Goal: Navigation & Orientation: Find specific page/section

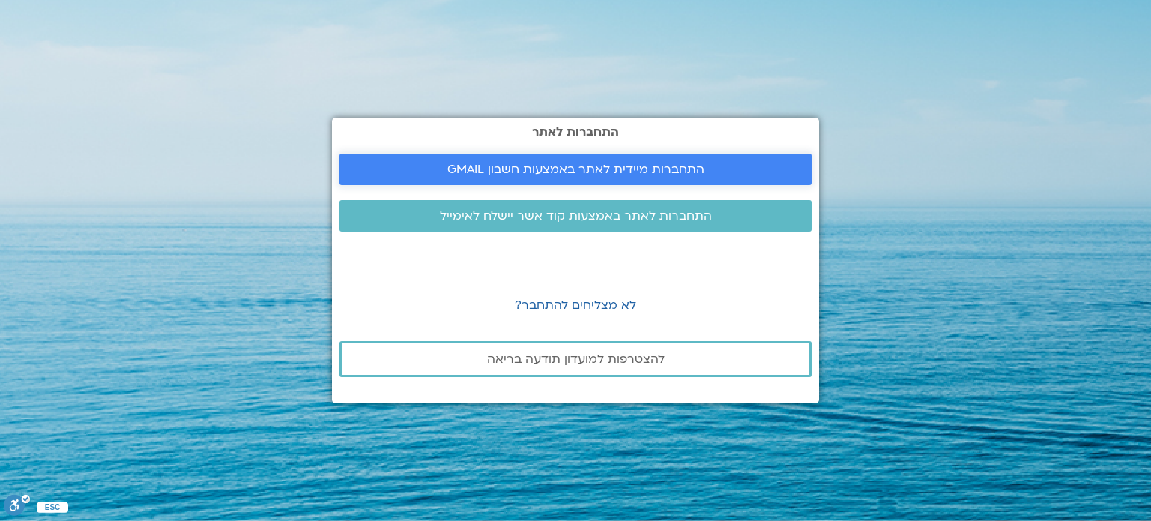
click at [545, 169] on span "התחברות מיידית לאתר באמצעות חשבון GMAIL" at bounding box center [575, 169] width 257 height 13
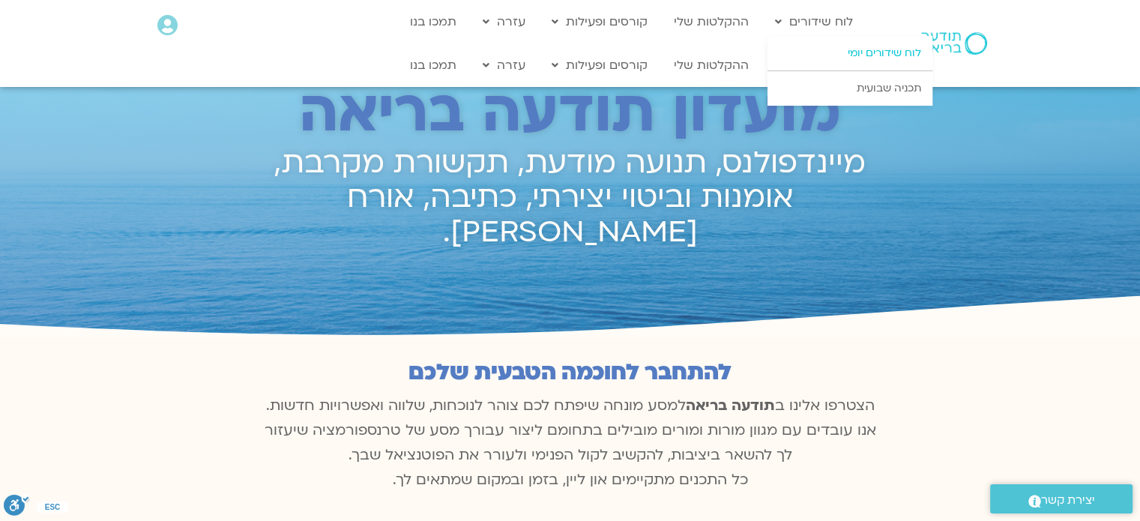
click at [833, 46] on link "לוח שידורים יומי" at bounding box center [849, 53] width 165 height 34
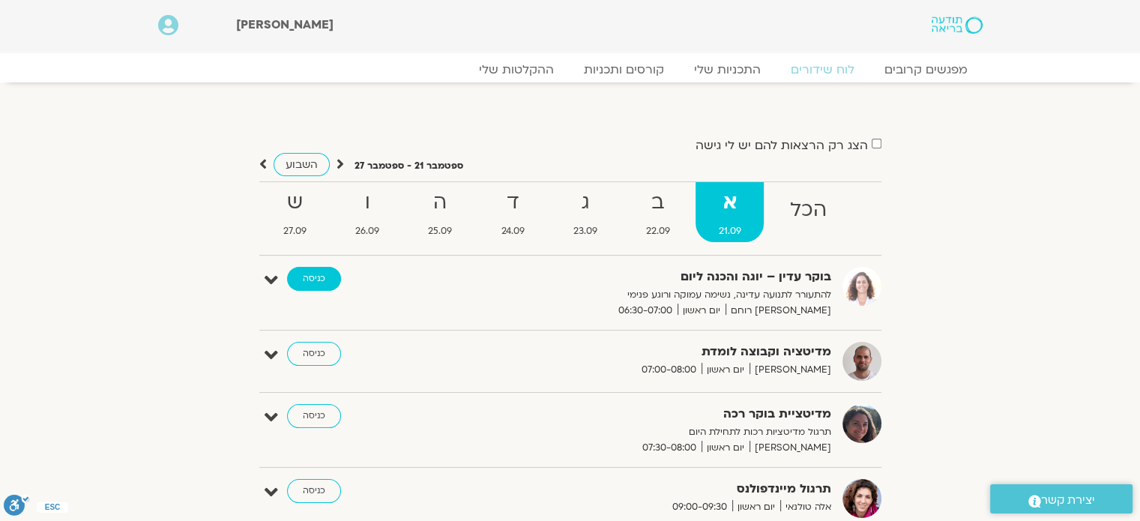
click at [320, 284] on link "כניסה" at bounding box center [314, 279] width 54 height 24
